Goal: Task Accomplishment & Management: Complete application form

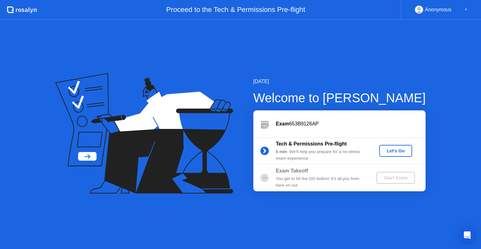
click at [395, 149] on div "Let's Go" at bounding box center [396, 150] width 28 height 5
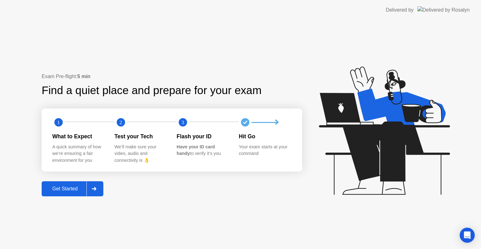
click at [78, 190] on div "Get Started" at bounding box center [65, 189] width 43 height 6
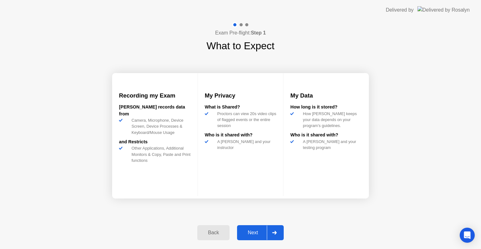
click at [251, 229] on div "Next" at bounding box center [253, 232] width 28 height 6
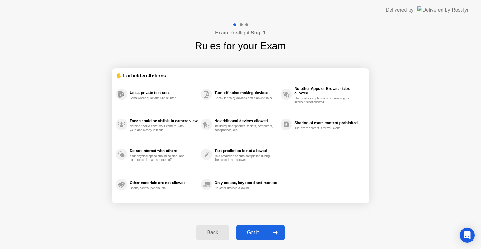
click at [251, 229] on div "Got it" at bounding box center [252, 232] width 29 height 6
select select "**********"
select select "*******"
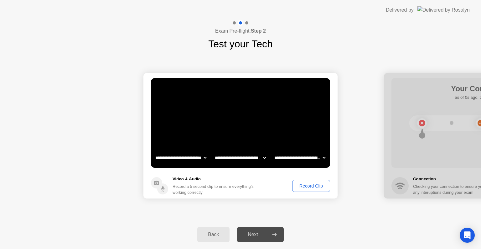
click at [252, 235] on div "Next" at bounding box center [253, 234] width 28 height 6
click at [253, 234] on div "Next" at bounding box center [253, 234] width 28 height 6
click at [223, 117] on video at bounding box center [240, 123] width 179 height 90
click at [263, 104] on video at bounding box center [240, 123] width 179 height 90
click at [187, 161] on select "**********" at bounding box center [181, 157] width 54 height 13
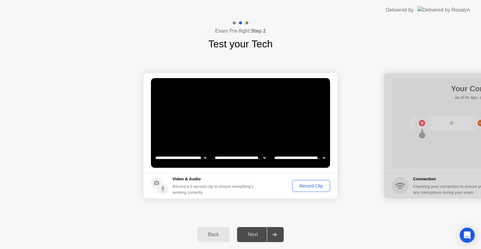
click at [154, 151] on select "**********" at bounding box center [181, 157] width 54 height 13
click at [243, 160] on select "**********" at bounding box center [241, 157] width 54 height 13
click at [214, 151] on select "**********" at bounding box center [241, 157] width 54 height 13
click at [293, 157] on select "**********" at bounding box center [300, 157] width 54 height 13
click at [273, 151] on select "**********" at bounding box center [300, 157] width 54 height 13
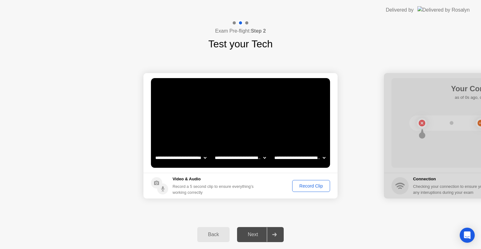
click at [245, 234] on div "Next" at bounding box center [253, 234] width 28 height 6
click at [276, 232] on icon at bounding box center [274, 234] width 5 height 4
click at [275, 234] on icon at bounding box center [274, 234] width 5 height 4
click at [229, 183] on div "Video & Audio Record a 5 second clip to ensure everything’s working correctly" at bounding box center [215, 185] width 84 height 19
click at [176, 182] on h5 "Video & Audio" at bounding box center [215, 179] width 84 height 6
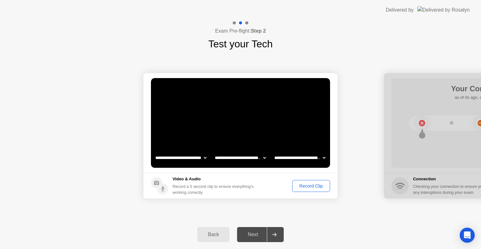
click at [320, 219] on div "**********" at bounding box center [240, 135] width 481 height 168
click at [316, 184] on div "Record Clip" at bounding box center [310, 185] width 33 height 5
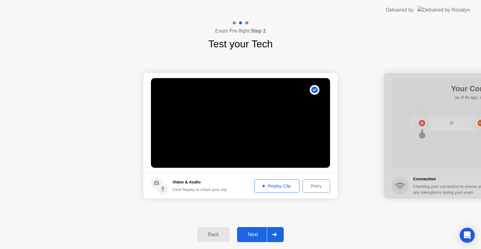
click at [276, 185] on div "Replay Clip" at bounding box center [276, 185] width 41 height 5
click at [259, 232] on div "Next" at bounding box center [253, 234] width 28 height 6
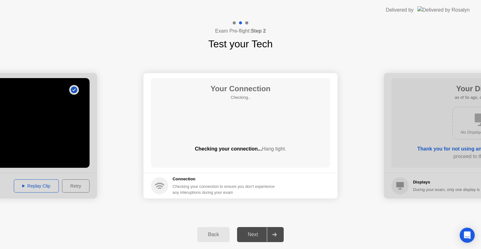
click at [252, 133] on div "Your Connection Checking.. Checking your connection... Hang tight." at bounding box center [240, 123] width 179 height 90
click at [253, 234] on div "Next" at bounding box center [253, 234] width 28 height 6
click at [278, 149] on span "Hang tight." at bounding box center [274, 148] width 24 height 5
click at [248, 135] on div "Your Connection Checking.. Checking your connection... Hang tight." at bounding box center [240, 123] width 179 height 90
click at [260, 91] on h1 "Your Connection" at bounding box center [240, 88] width 60 height 11
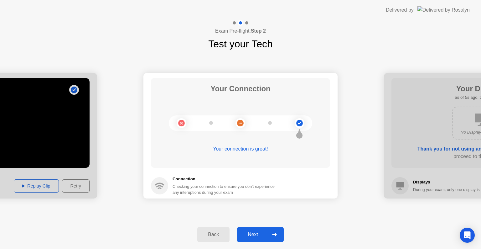
click at [297, 120] on circle at bounding box center [300, 123] width 10 height 10
click at [299, 132] on icon at bounding box center [299, 132] width 3 height 6
click at [240, 146] on div "Your connection is great!" at bounding box center [240, 149] width 179 height 8
click at [251, 150] on div "Your connection is great!" at bounding box center [240, 149] width 179 height 8
click at [246, 231] on div "Next" at bounding box center [253, 234] width 28 height 6
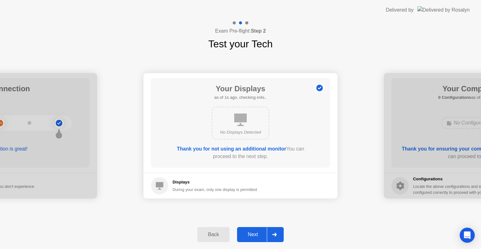
click at [246, 231] on div "Next" at bounding box center [253, 234] width 28 height 6
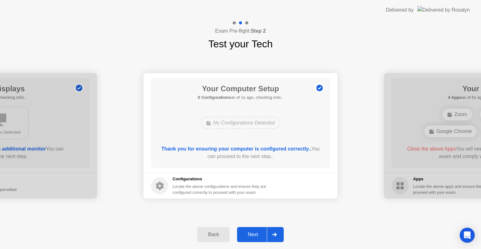
click at [246, 231] on div "Next" at bounding box center [253, 234] width 28 height 6
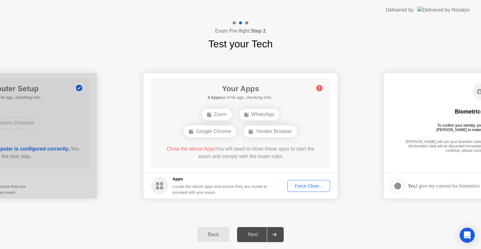
click at [212, 230] on button "Back" at bounding box center [213, 234] width 32 height 15
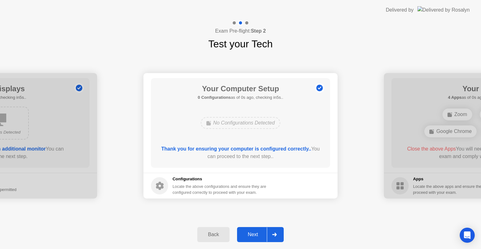
click at [276, 238] on div at bounding box center [274, 234] width 15 height 14
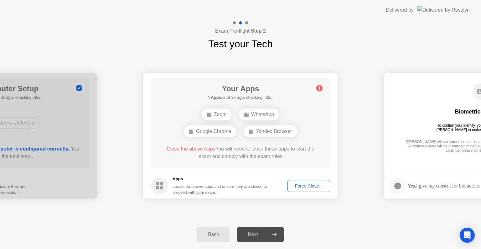
click at [205, 112] on div "Zoom" at bounding box center [217, 114] width 30 height 12
click at [219, 113] on div "Zoom" at bounding box center [217, 114] width 30 height 12
click at [279, 239] on div at bounding box center [274, 234] width 15 height 14
click at [279, 234] on div at bounding box center [274, 234] width 15 height 14
click at [306, 185] on div "Force Close..." at bounding box center [309, 185] width 38 height 5
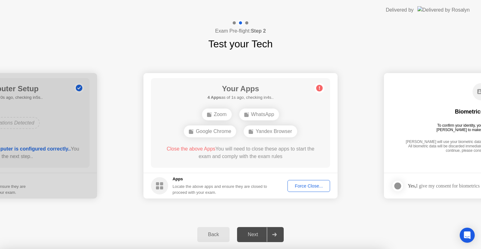
drag, startPoint x: 155, startPoint y: 81, endPoint x: 235, endPoint y: 90, distance: 80.0
drag, startPoint x: 283, startPoint y: 112, endPoint x: 139, endPoint y: 83, distance: 146.8
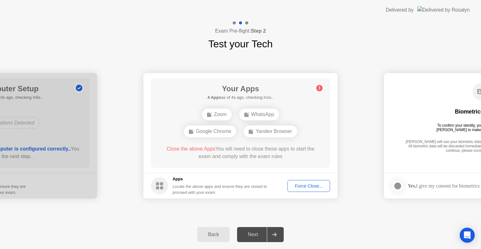
click at [256, 234] on div "Next" at bounding box center [253, 234] width 28 height 6
click at [275, 237] on div at bounding box center [274, 234] width 15 height 14
click at [313, 186] on div "Force Close..." at bounding box center [309, 185] width 38 height 5
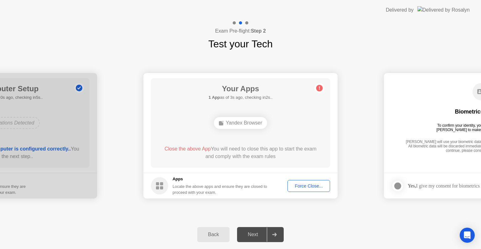
click at [259, 231] on div "Next" at bounding box center [253, 234] width 28 height 6
click at [307, 188] on div "Force Close..." at bounding box center [309, 185] width 38 height 5
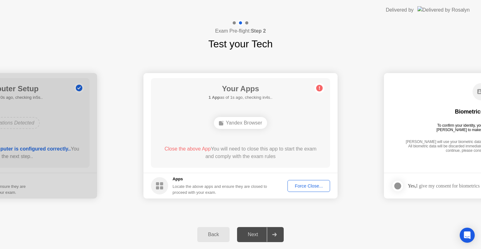
click at [276, 234] on icon at bounding box center [274, 234] width 4 height 4
click at [252, 120] on div "Yandex Browser" at bounding box center [240, 123] width 53 height 12
click at [183, 150] on span "Close the above App" at bounding box center [187, 148] width 46 height 5
click at [239, 149] on div "Close the above App You will need to close this app to start the exam and compl…" at bounding box center [240, 152] width 161 height 15
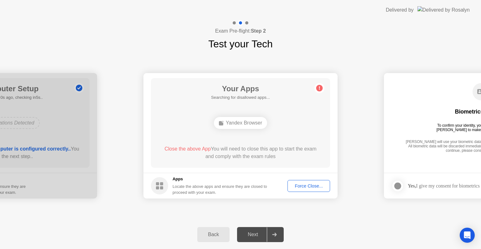
click at [242, 156] on div "Close the above App You will need to close this app to start the exam and compl…" at bounding box center [240, 152] width 161 height 15
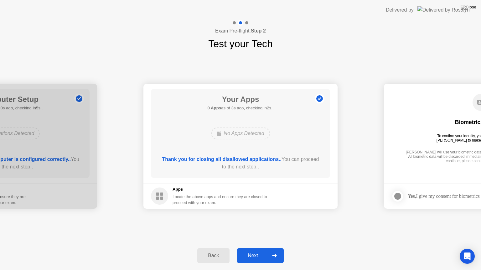
click at [264, 248] on div "Next" at bounding box center [253, 256] width 28 height 6
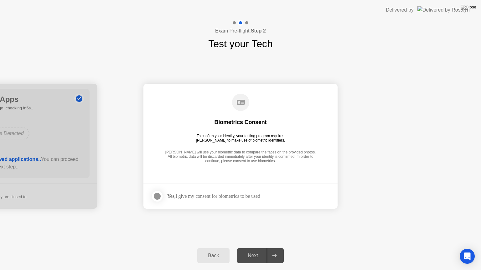
click at [152, 195] on label at bounding box center [159, 196] width 16 height 13
click at [258, 248] on div "Next" at bounding box center [253, 256] width 28 height 6
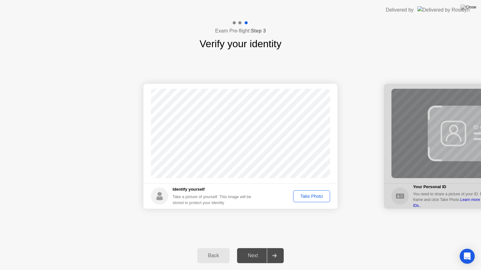
click at [311, 198] on div "Take Photo" at bounding box center [311, 196] width 33 height 5
click at [255, 248] on div "Next" at bounding box center [253, 256] width 28 height 6
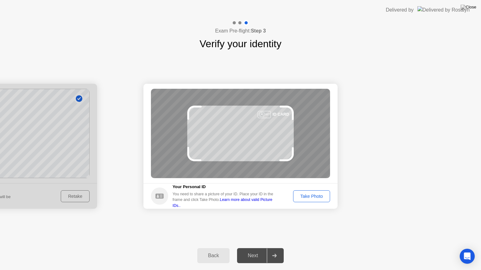
click at [315, 194] on div "Take Photo" at bounding box center [311, 196] width 33 height 5
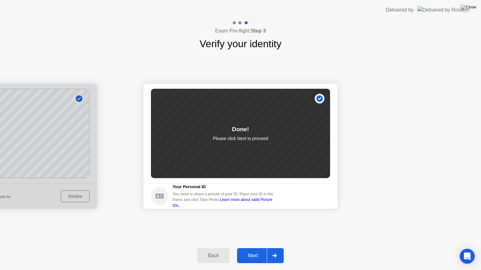
click at [259, 248] on div "Next" at bounding box center [253, 256] width 28 height 6
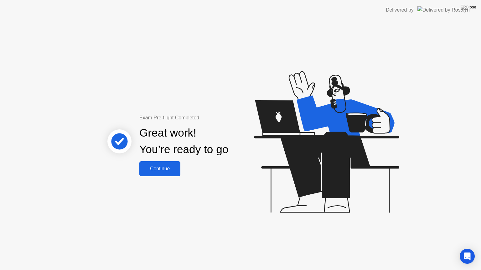
click at [167, 171] on div "Continue" at bounding box center [159, 169] width 37 height 6
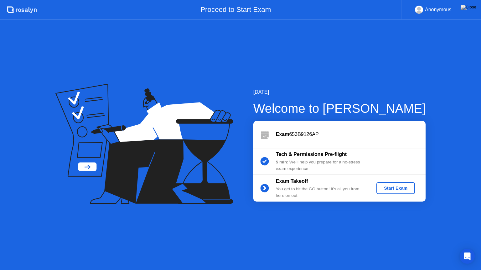
click at [399, 187] on div "Start Exam" at bounding box center [395, 188] width 33 height 5
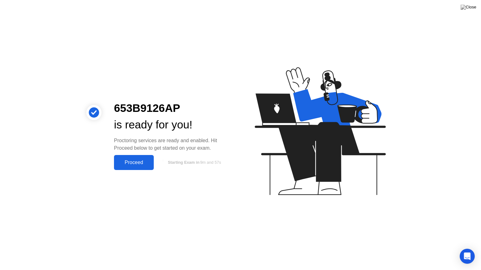
click at [143, 162] on div "Proceed" at bounding box center [134, 163] width 36 height 6
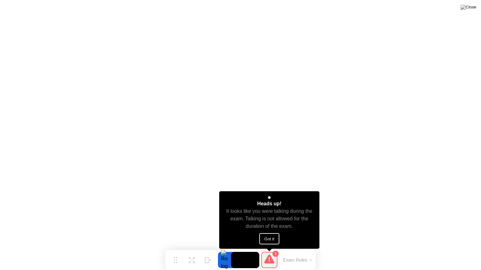
click at [270, 248] on div "1" at bounding box center [269, 260] width 16 height 16
click at [269, 233] on div "Heads up! It looks like you were talking during the exam. Talking is not allowe…" at bounding box center [269, 221] width 100 height 58
click at [270, 209] on div "It looks like you were talking during the exam. Talking is not allowed for the …" at bounding box center [269, 219] width 89 height 23
click at [246, 248] on video at bounding box center [245, 260] width 28 height 16
click at [267, 248] on icon at bounding box center [269, 260] width 10 height 10
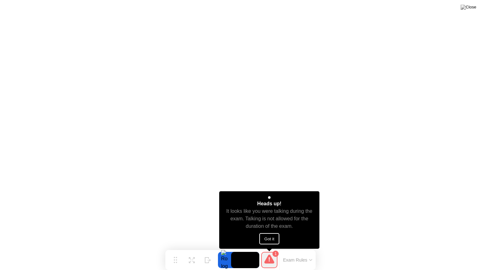
click at [267, 248] on icon at bounding box center [269, 260] width 10 height 10
click at [267, 237] on button "Got it" at bounding box center [269, 239] width 20 height 11
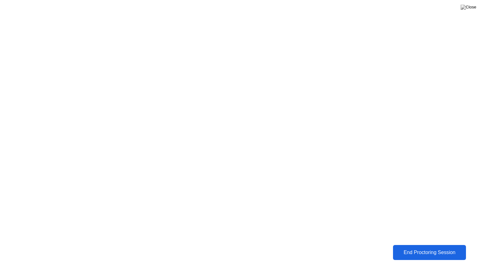
click at [427, 248] on div "End Proctoring Session" at bounding box center [430, 253] width 70 height 6
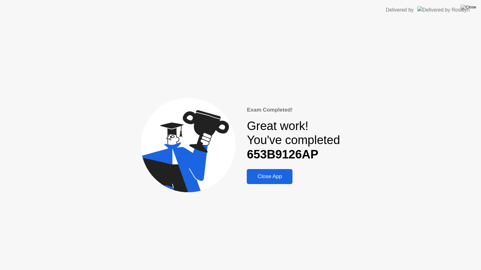
click at [255, 174] on div "Close App" at bounding box center [270, 177] width 42 height 6
